Goal: Find specific page/section: Find specific page/section

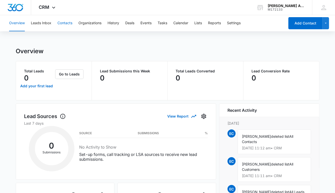
click at [67, 23] on button "Contacts" at bounding box center [64, 23] width 15 height 16
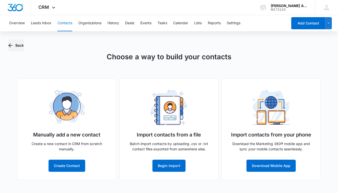
click at [17, 45] on button "Back" at bounding box center [15, 45] width 15 height 12
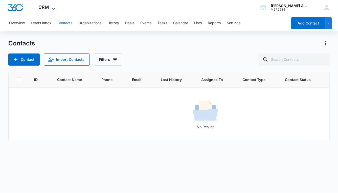
click at [53, 8] on icon at bounding box center [54, 9] width 6 height 6
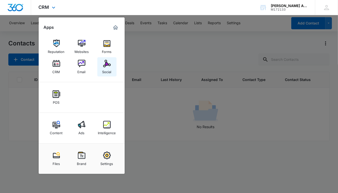
click at [106, 65] on img at bounding box center [107, 64] width 8 height 8
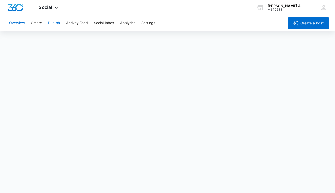
click at [54, 24] on button "Publish" at bounding box center [54, 23] width 12 height 16
